Goal: Task Accomplishment & Management: Manage account settings

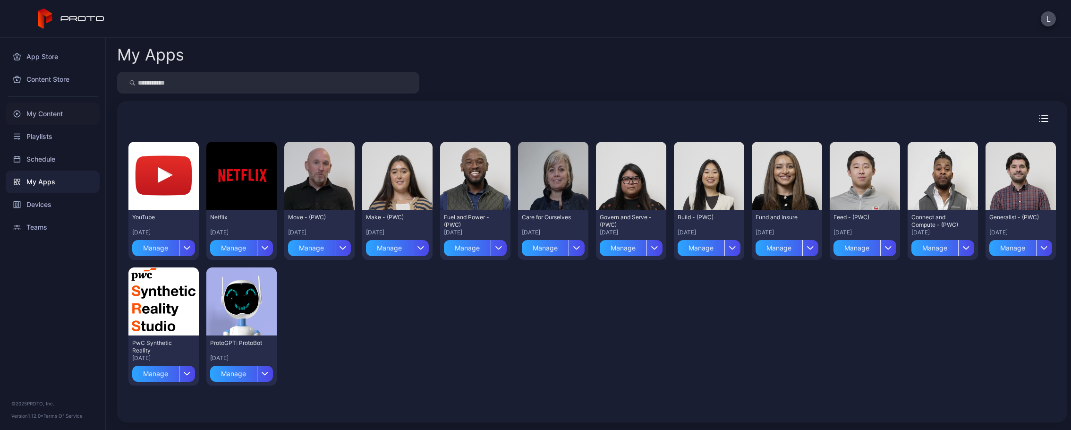
click at [47, 114] on div "My Content" at bounding box center [53, 113] width 94 height 23
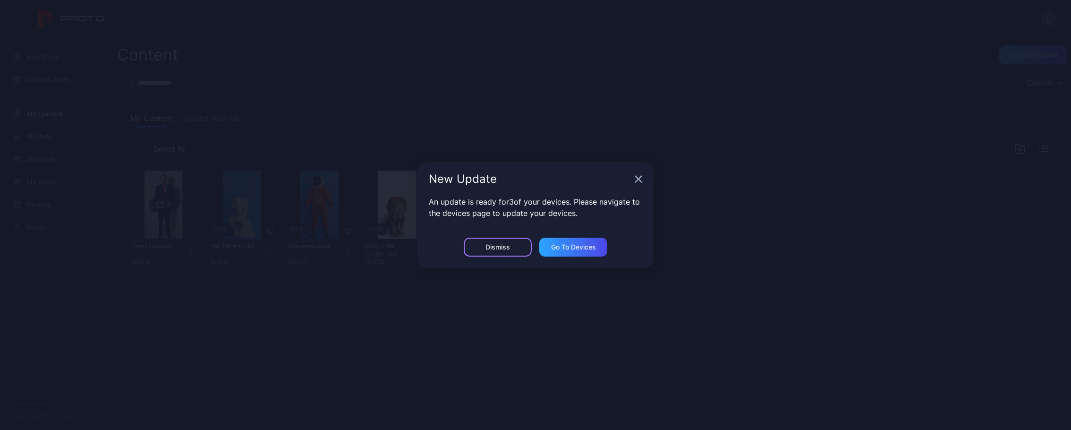
click at [518, 248] on div "Dismiss" at bounding box center [498, 247] width 68 height 19
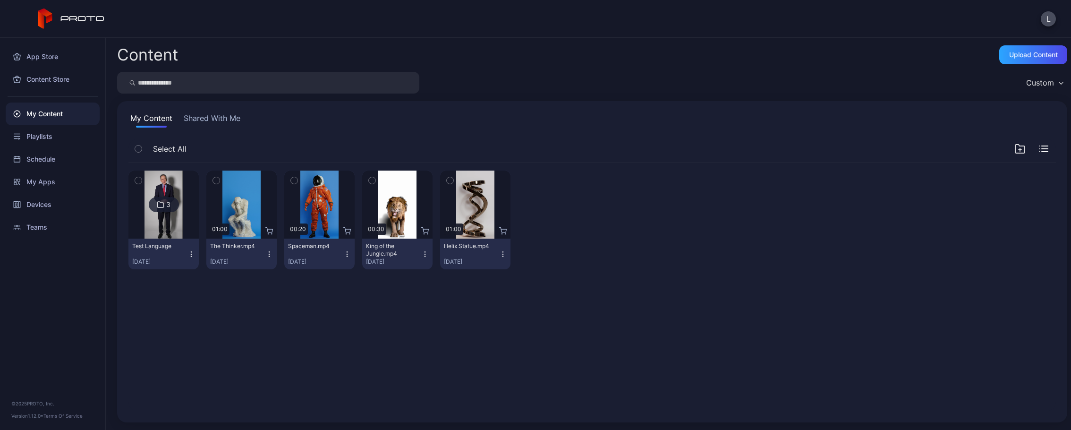
click at [162, 201] on icon at bounding box center [161, 204] width 8 height 11
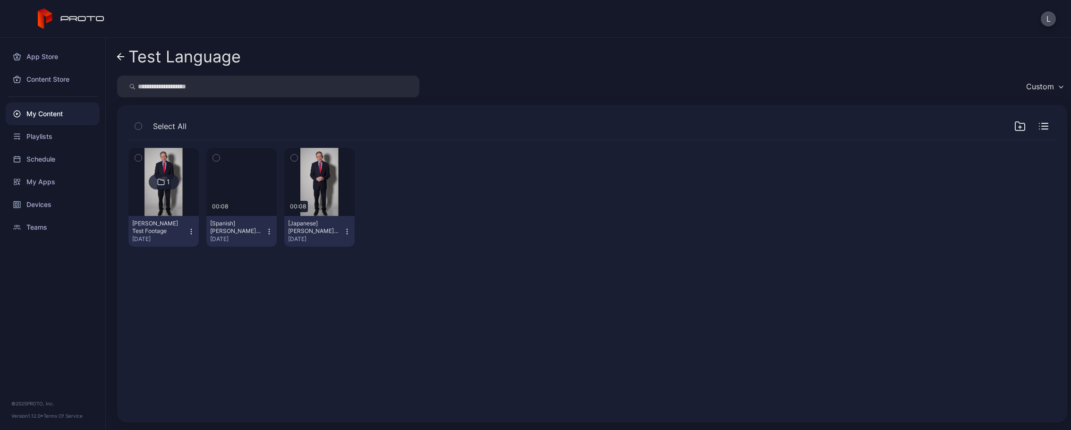
click at [266, 234] on icon "button" at bounding box center [269, 232] width 8 height 8
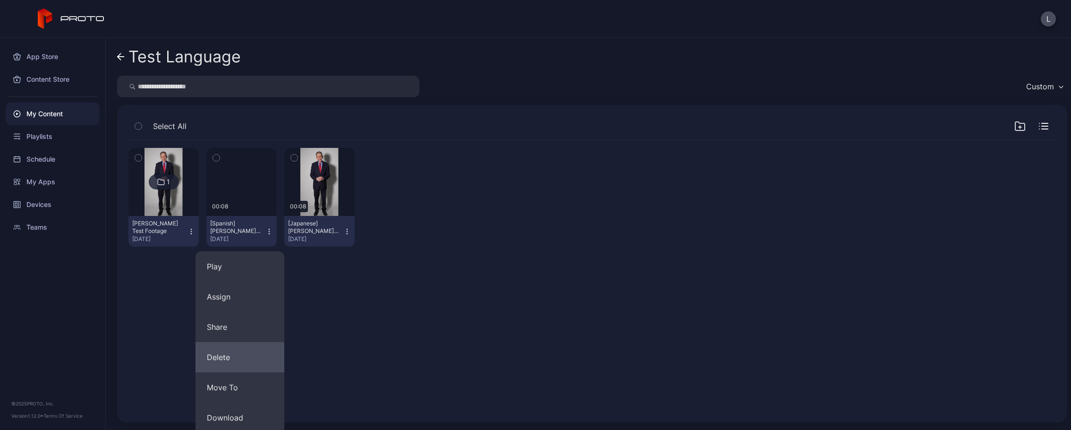
click at [238, 352] on button "Delete" at bounding box center [240, 357] width 89 height 30
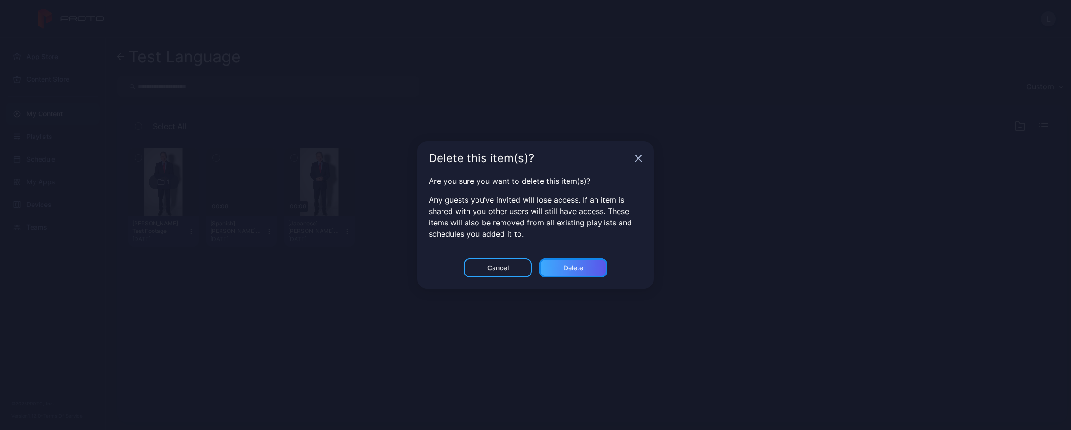
click at [569, 259] on div "Delete" at bounding box center [573, 267] width 68 height 19
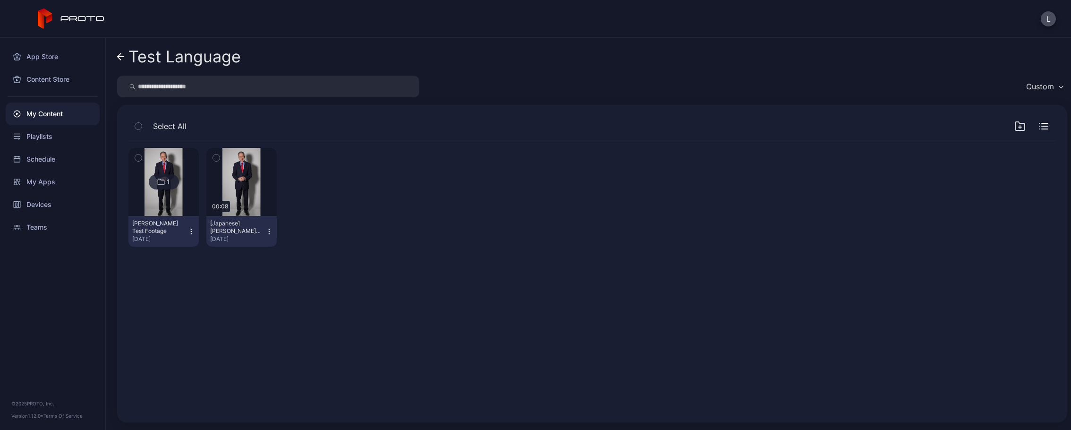
click at [270, 234] on icon "button" at bounding box center [269, 232] width 8 height 8
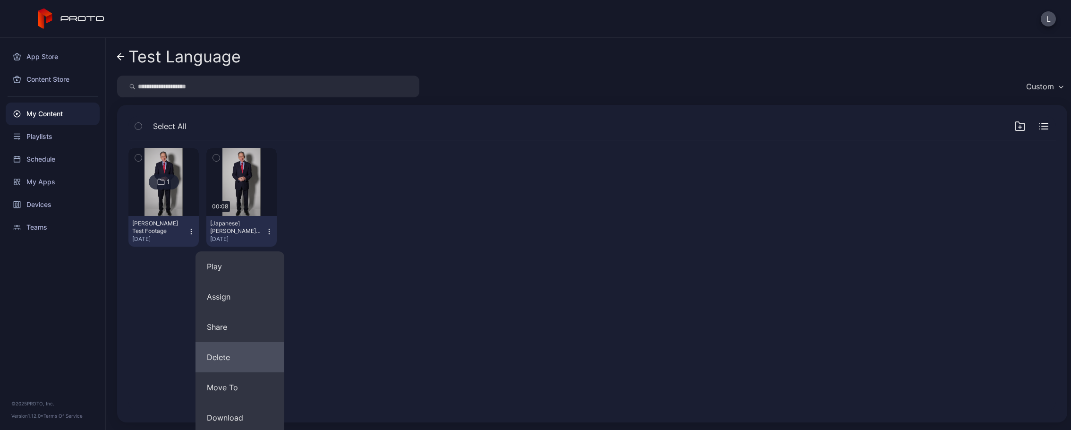
click at [242, 367] on button "Delete" at bounding box center [240, 357] width 89 height 30
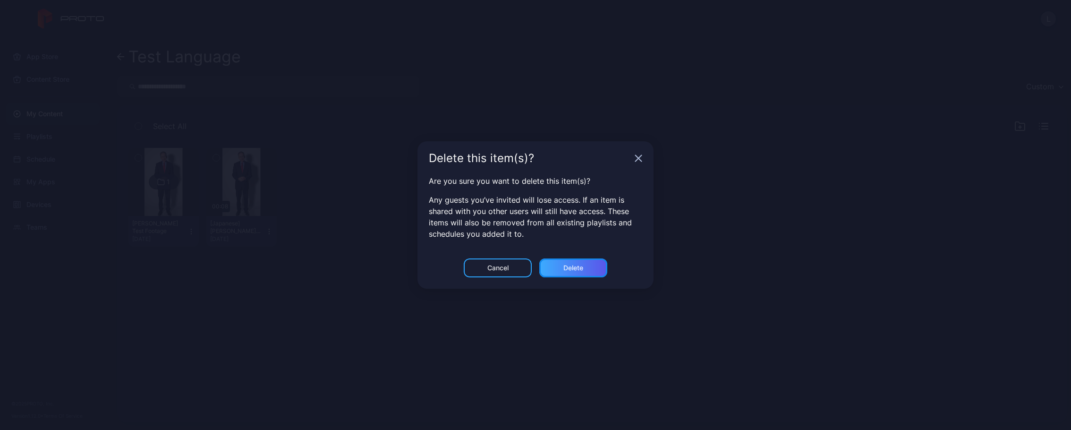
click at [571, 265] on div "Delete" at bounding box center [573, 268] width 20 height 8
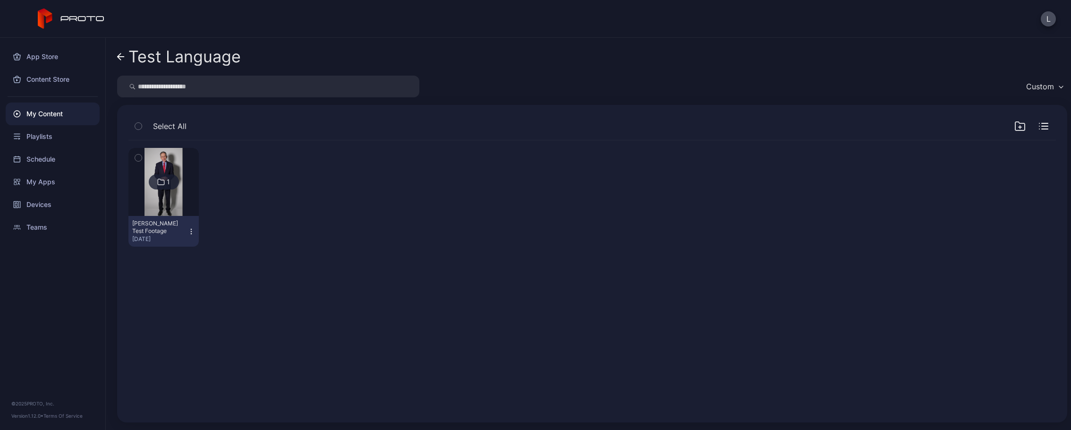
click at [119, 54] on icon at bounding box center [121, 57] width 8 height 8
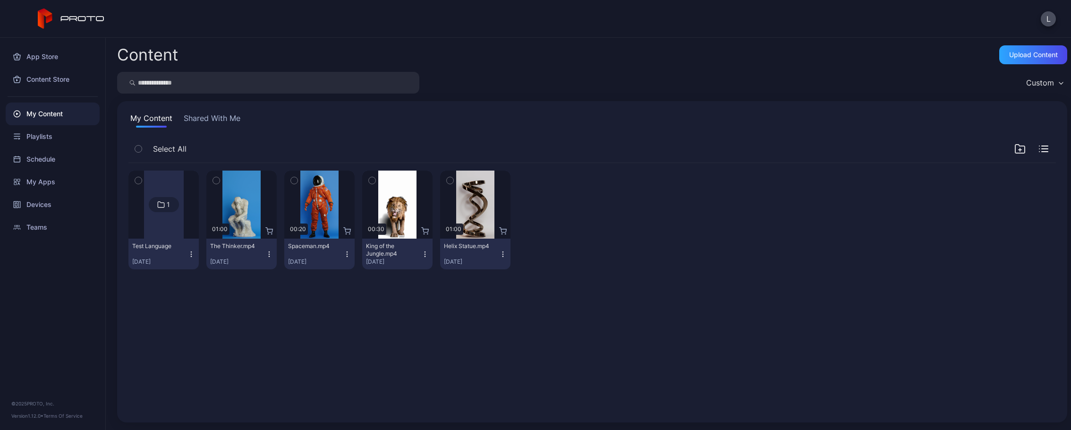
click at [188, 253] on icon "button" at bounding box center [191, 254] width 8 height 8
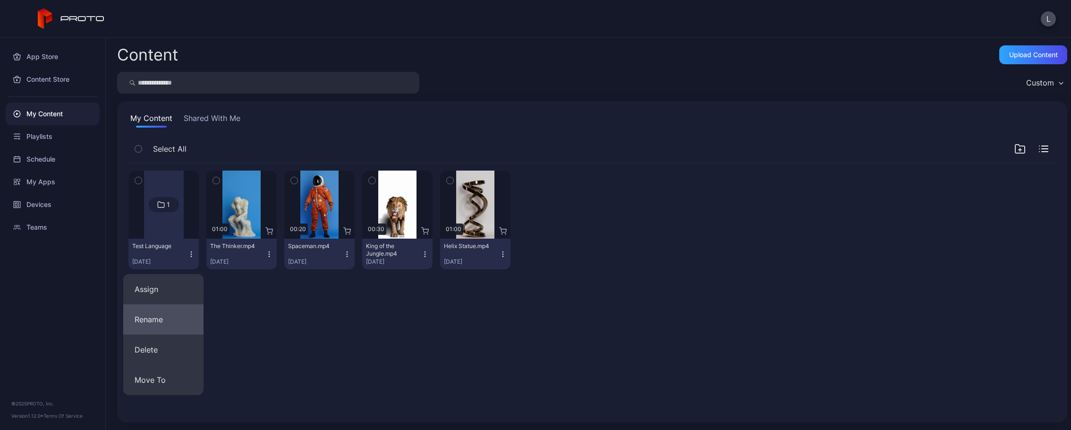
click at [171, 322] on button "Rename" at bounding box center [163, 319] width 80 height 30
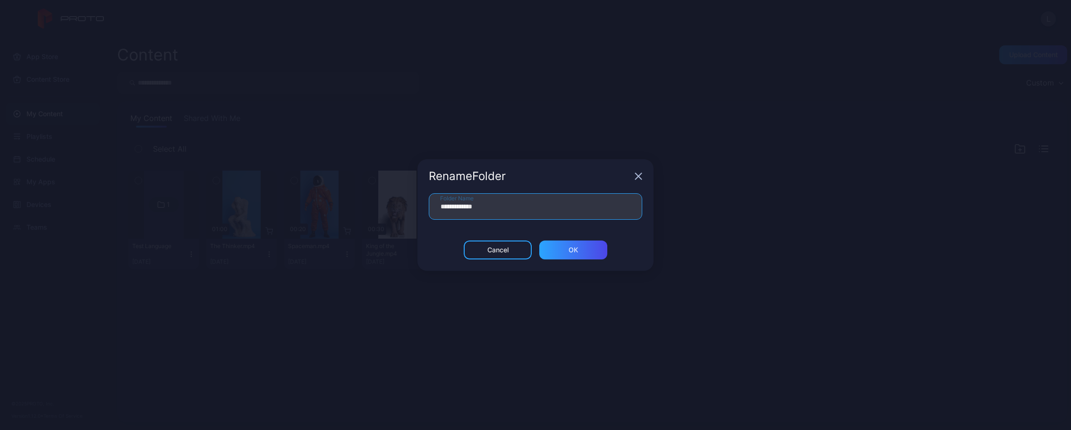
drag, startPoint x: 483, startPoint y: 205, endPoint x: 423, endPoint y: 206, distance: 60.0
click at [423, 206] on div "**********" at bounding box center [535, 216] width 236 height 47
type input "*"
type input "**********"
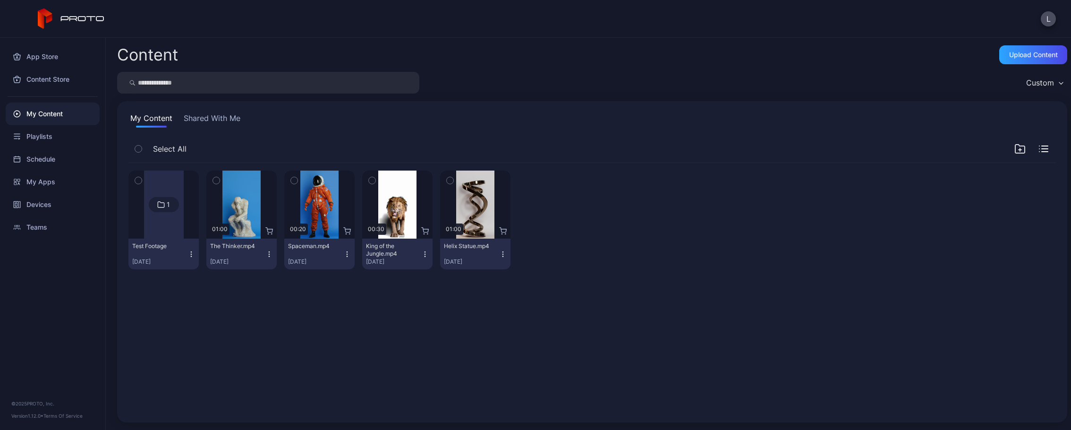
click at [174, 229] on div at bounding box center [164, 204] width 40 height 68
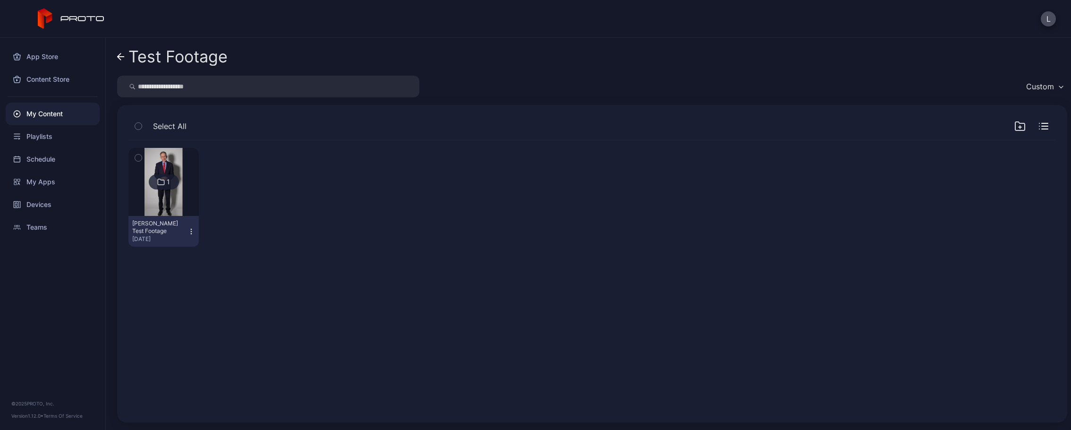
click at [1042, 86] on div "Custom" at bounding box center [1040, 86] width 28 height 9
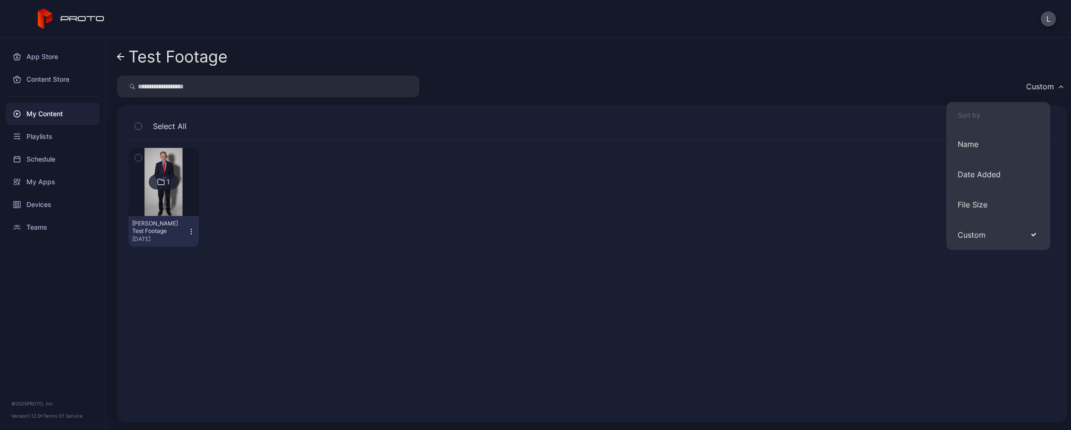
drag, startPoint x: 807, startPoint y: 199, endPoint x: 460, endPoint y: 161, distance: 348.7
click at [807, 199] on div "1 [PERSON_NAME] Test Footage [DATE]" at bounding box center [591, 197] width 927 height 114
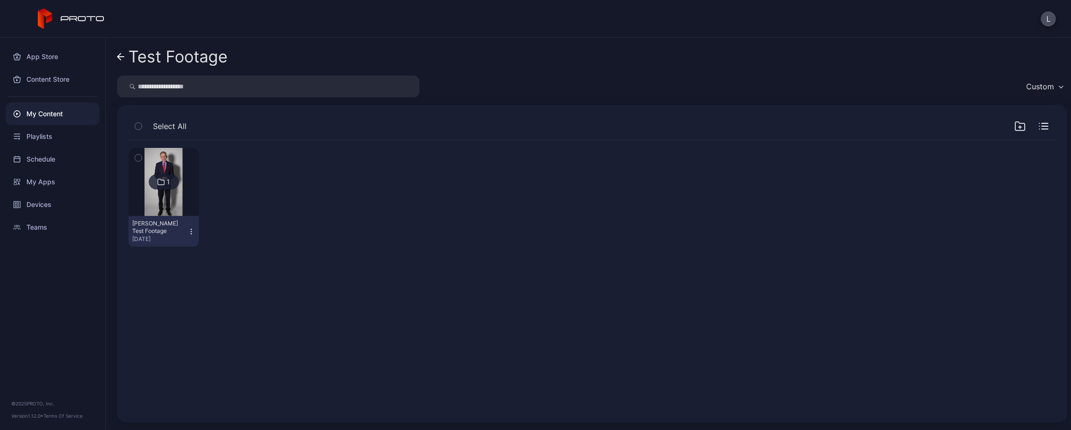
click at [59, 119] on div "My Content" at bounding box center [53, 113] width 94 height 23
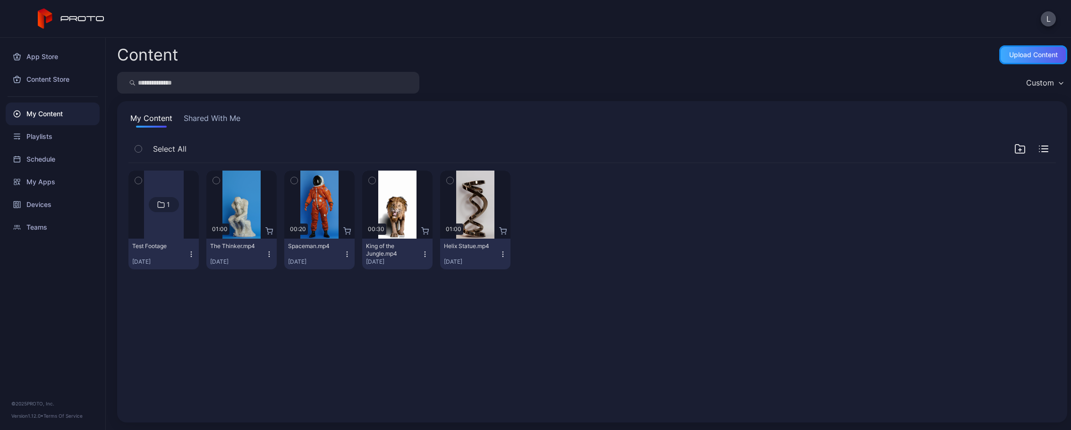
click at [1030, 56] on div "Upload Content" at bounding box center [1033, 55] width 49 height 8
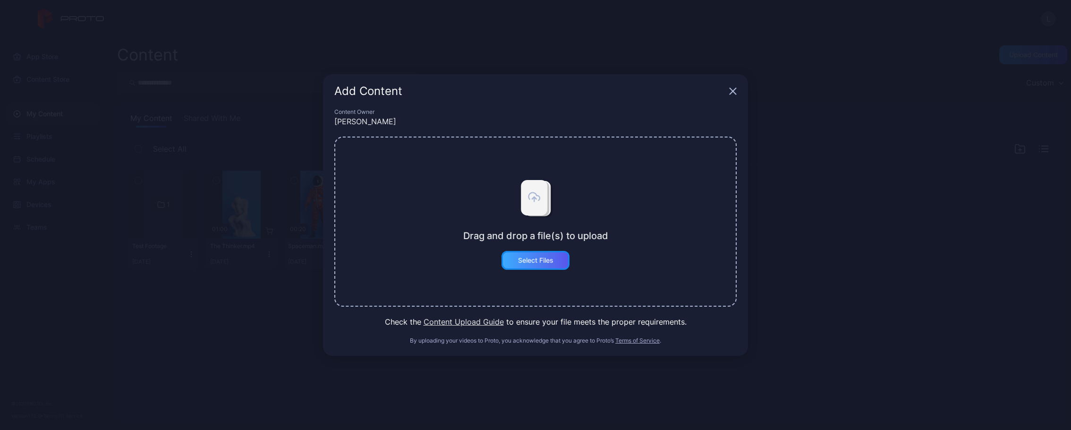
click at [541, 255] on div "Select Files" at bounding box center [536, 260] width 68 height 19
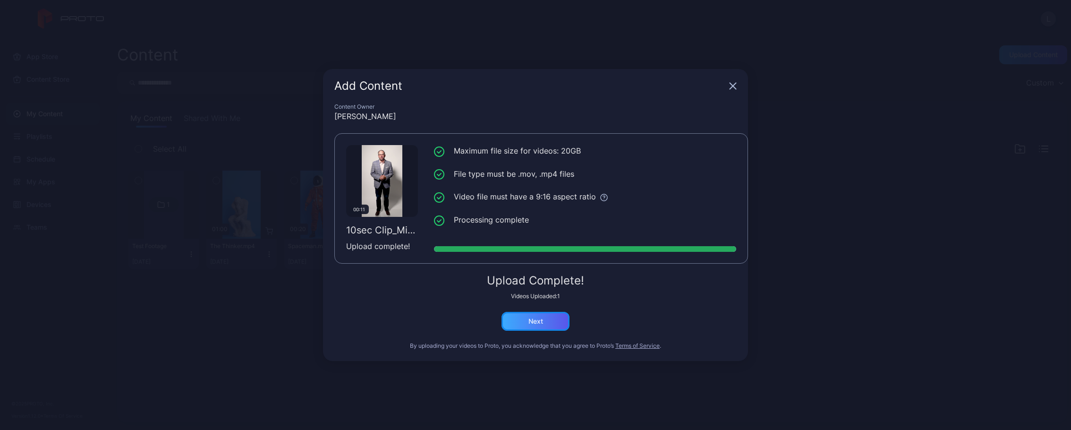
click at [531, 317] on div "Next" at bounding box center [535, 321] width 15 height 8
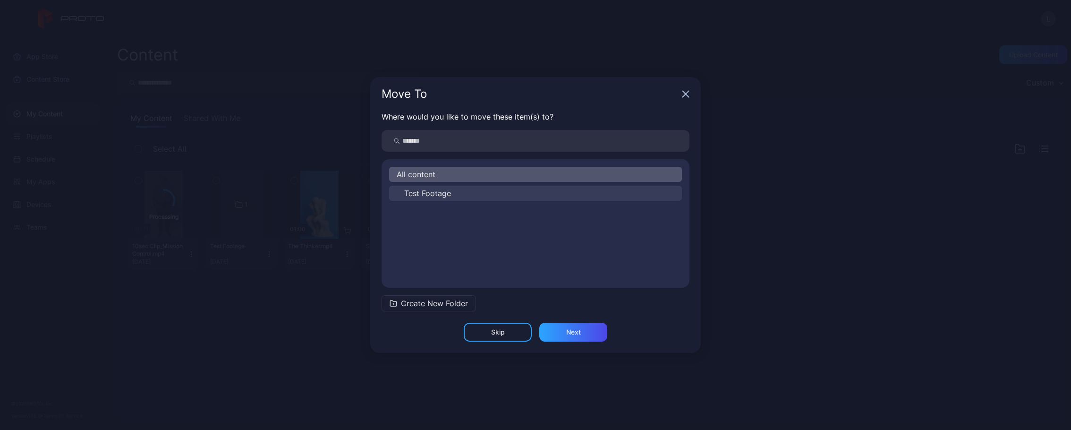
click at [433, 194] on span "Test Footage" at bounding box center [427, 192] width 47 height 11
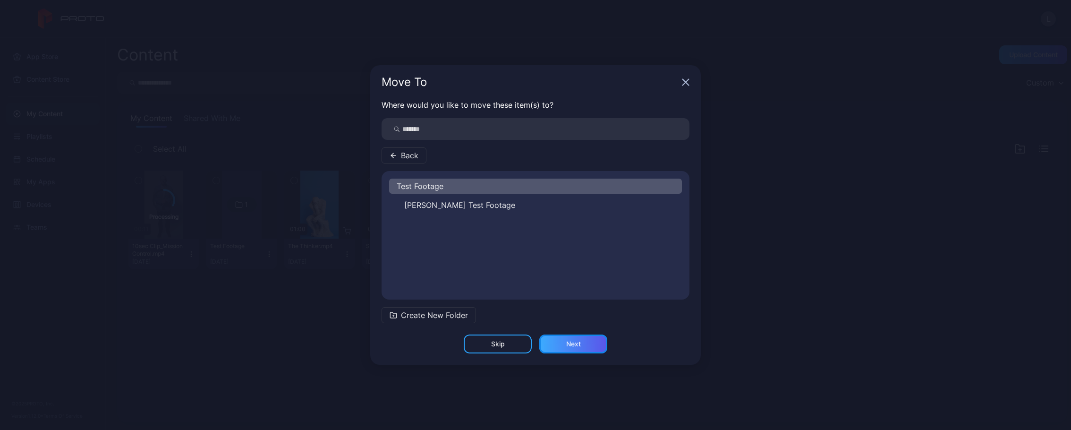
click at [578, 345] on div "Next" at bounding box center [573, 344] width 15 height 8
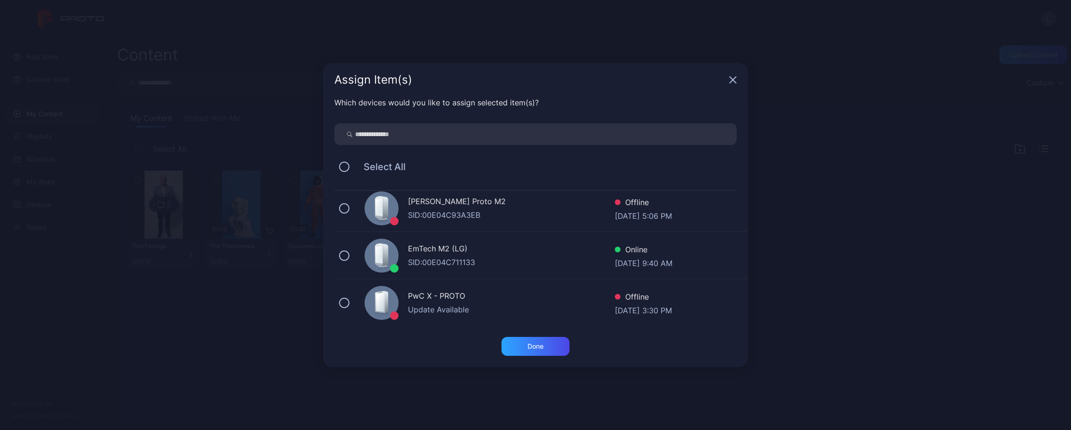
scroll to position [142, 0]
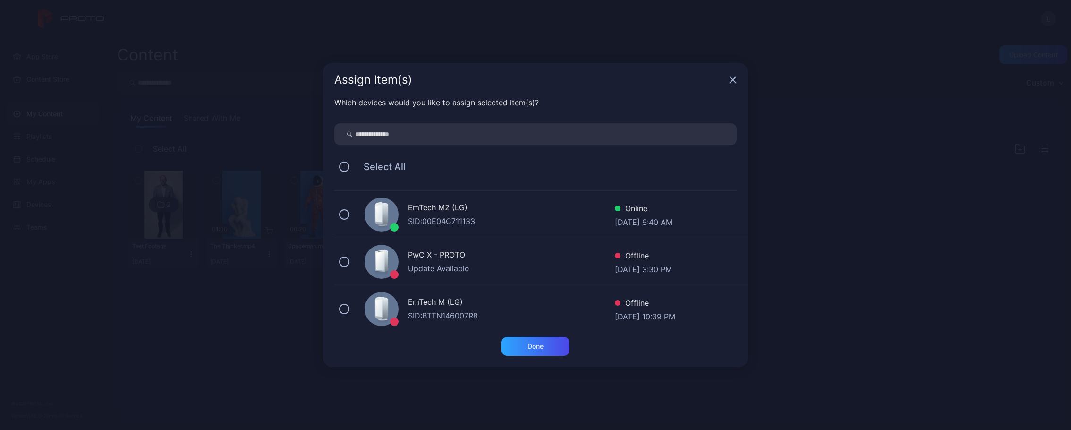
click at [438, 221] on div "SID: 00E04C711133" at bounding box center [511, 220] width 207 height 11
click at [536, 349] on div "Done" at bounding box center [535, 346] width 16 height 8
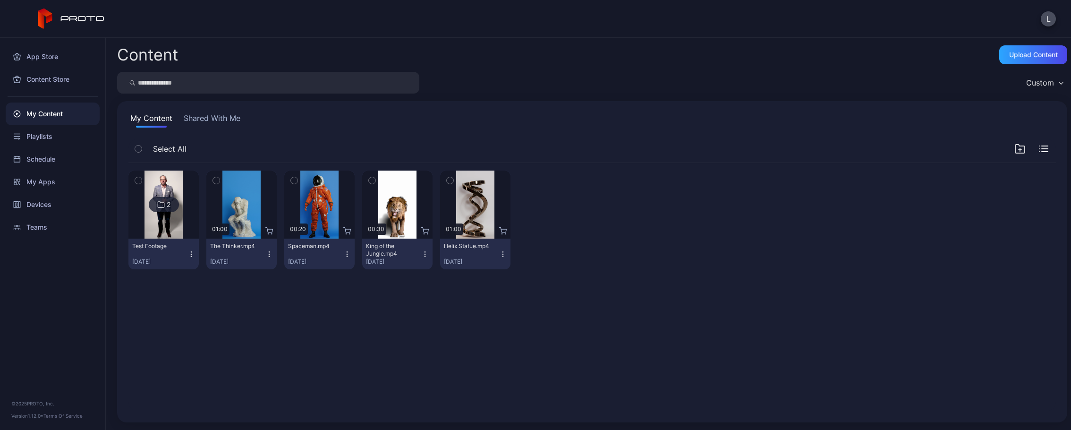
click at [1014, 149] on icon "button" at bounding box center [1019, 148] width 11 height 11
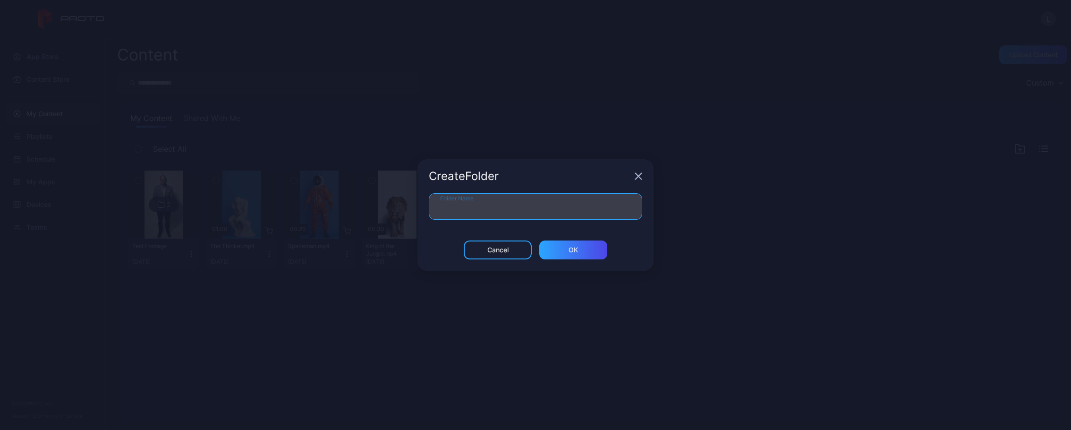
click at [470, 205] on input "Folder Name" at bounding box center [535, 206] width 213 height 26
type input "********"
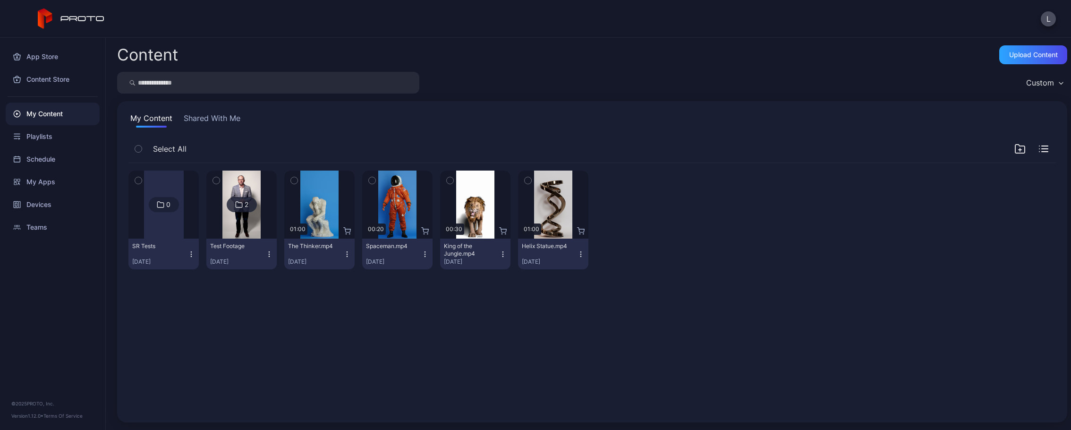
click at [184, 253] on div "SR Tests [DATE]" at bounding box center [159, 253] width 55 height 23
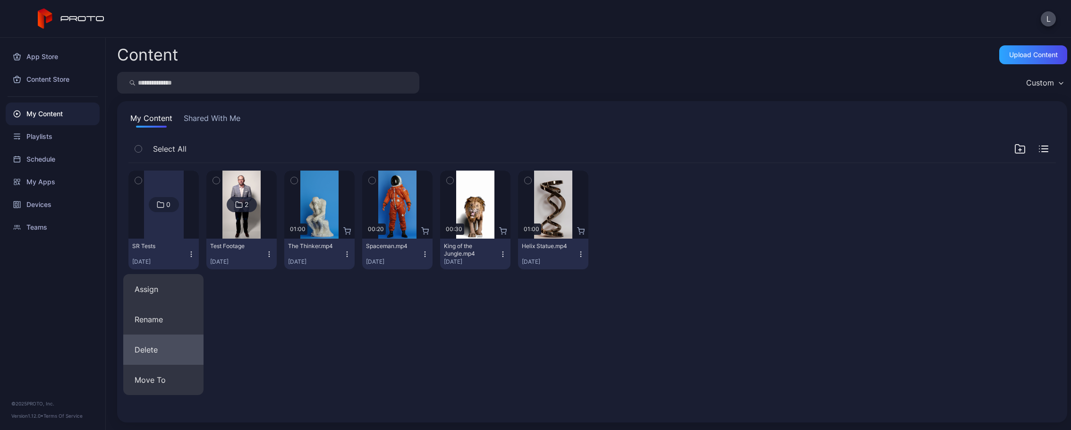
click at [157, 351] on button "Delete" at bounding box center [163, 349] width 80 height 30
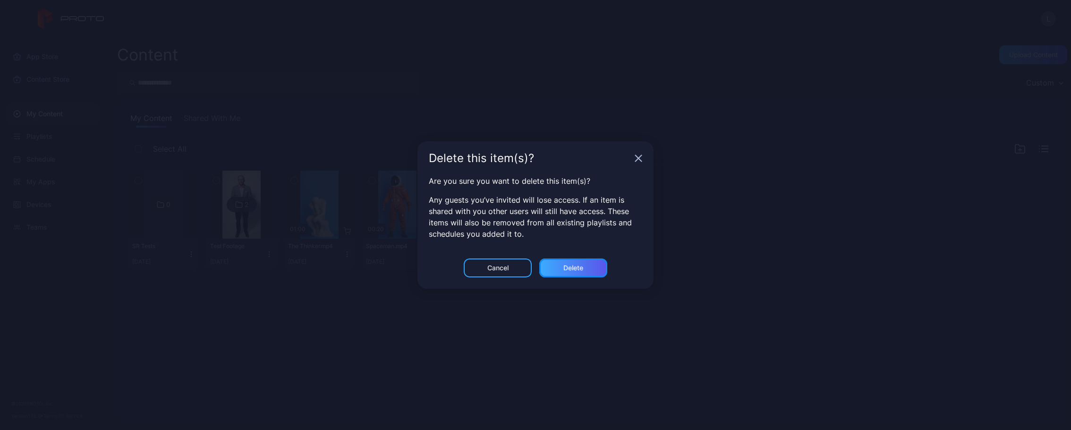
drag, startPoint x: 572, startPoint y: 270, endPoint x: 565, endPoint y: 270, distance: 7.1
click at [572, 270] on div "Delete" at bounding box center [573, 268] width 20 height 8
